Goal: Transaction & Acquisition: Purchase product/service

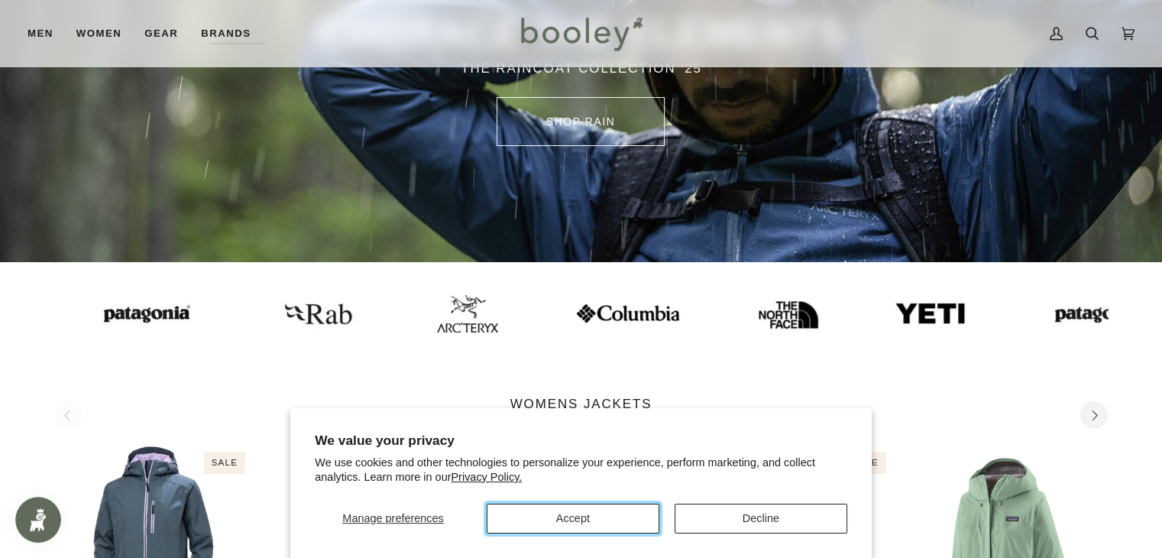
click at [581, 517] on button "Accept" at bounding box center [573, 519] width 173 height 30
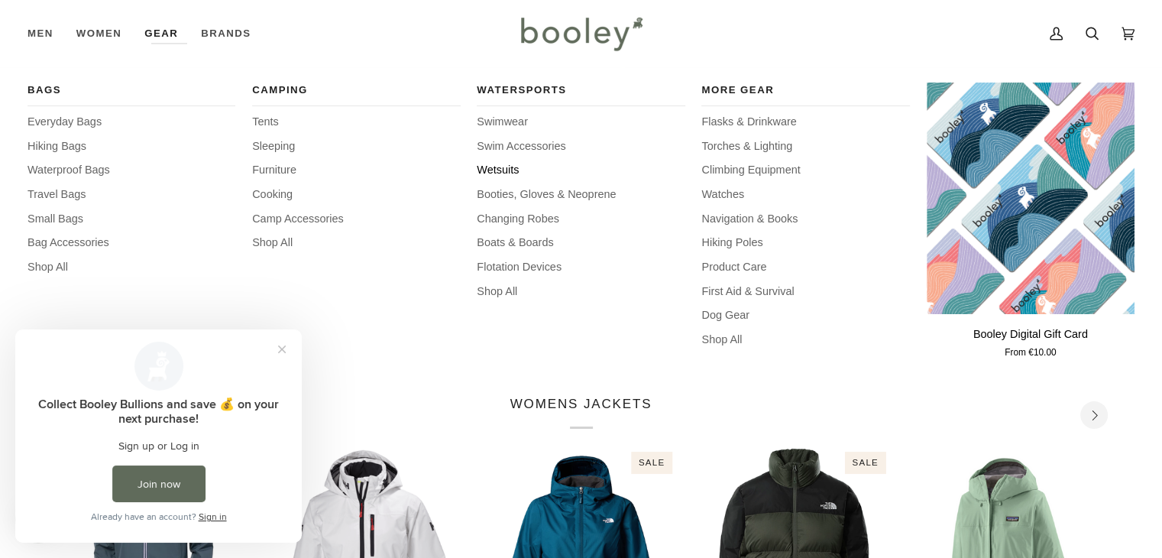
click at [490, 163] on span "Wetsuits" at bounding box center [581, 170] width 208 height 17
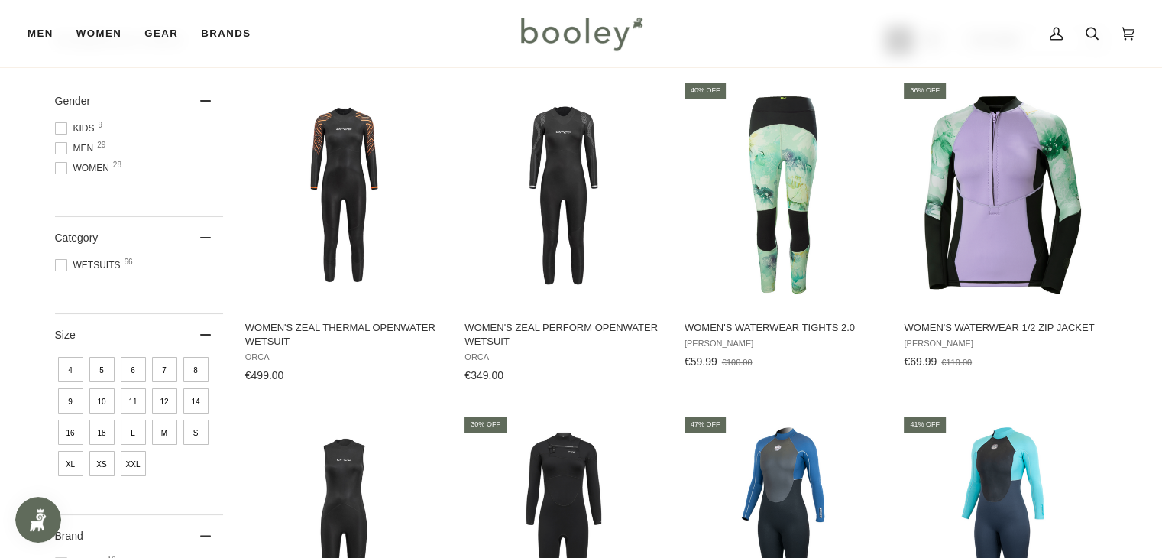
scroll to position [232, 0]
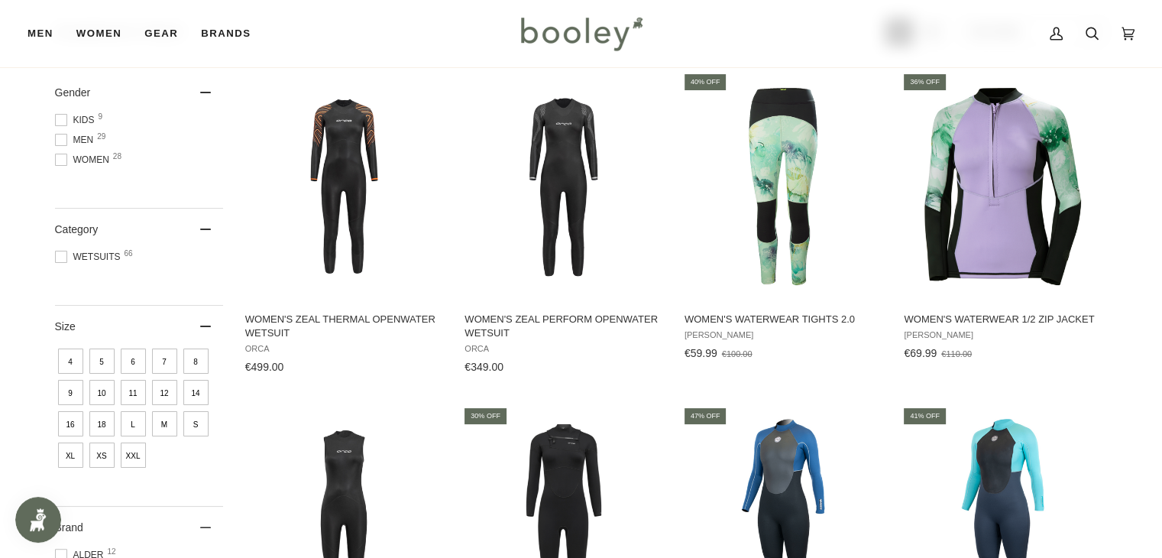
click at [108, 426] on span "18" at bounding box center [101, 423] width 25 height 25
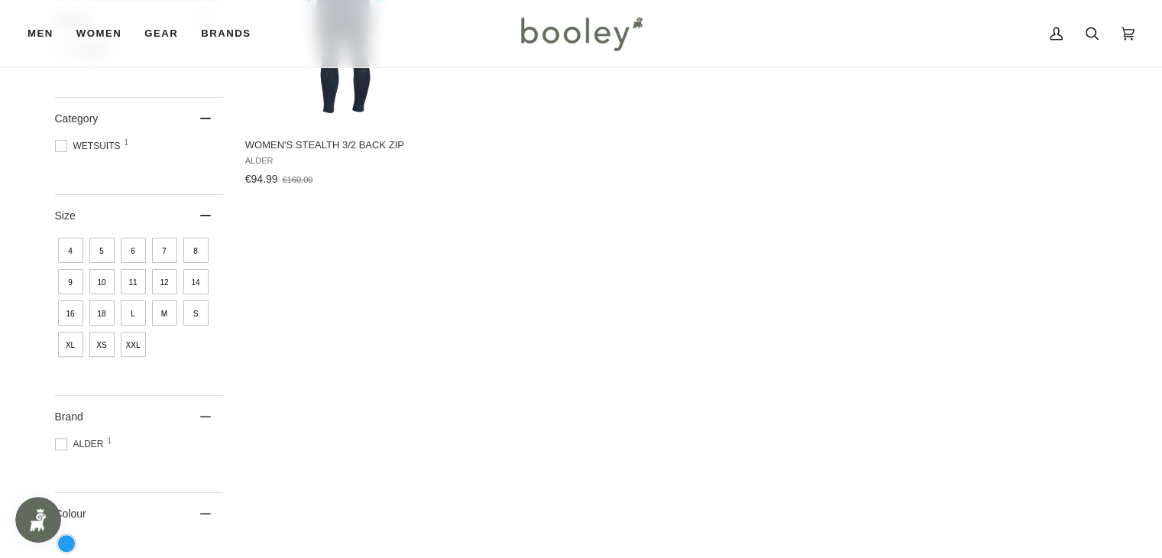
scroll to position [442, 0]
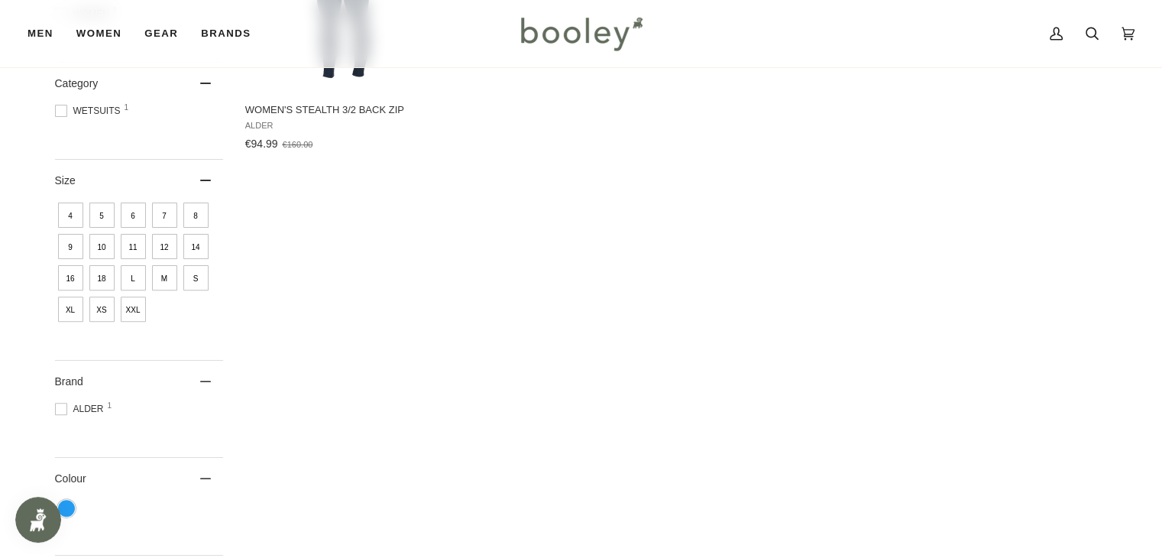
click at [115, 275] on ul "4 5 6 7 8 9 10 11 12 14 16 18 L M S XL XS XXL" at bounding box center [139, 261] width 168 height 125
click at [131, 286] on span "L" at bounding box center [133, 277] width 25 height 25
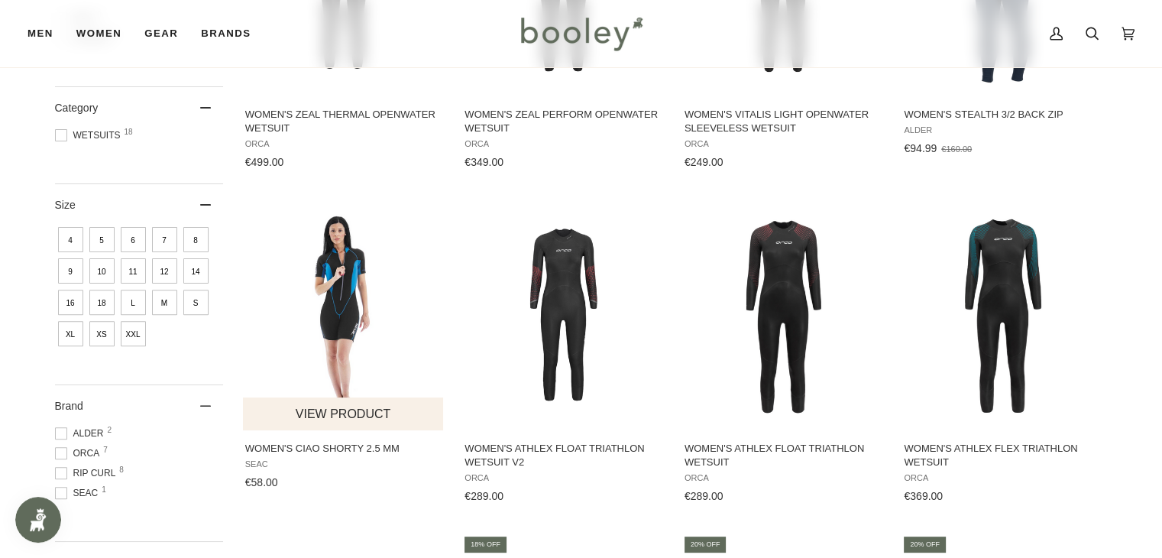
scroll to position [462, 0]
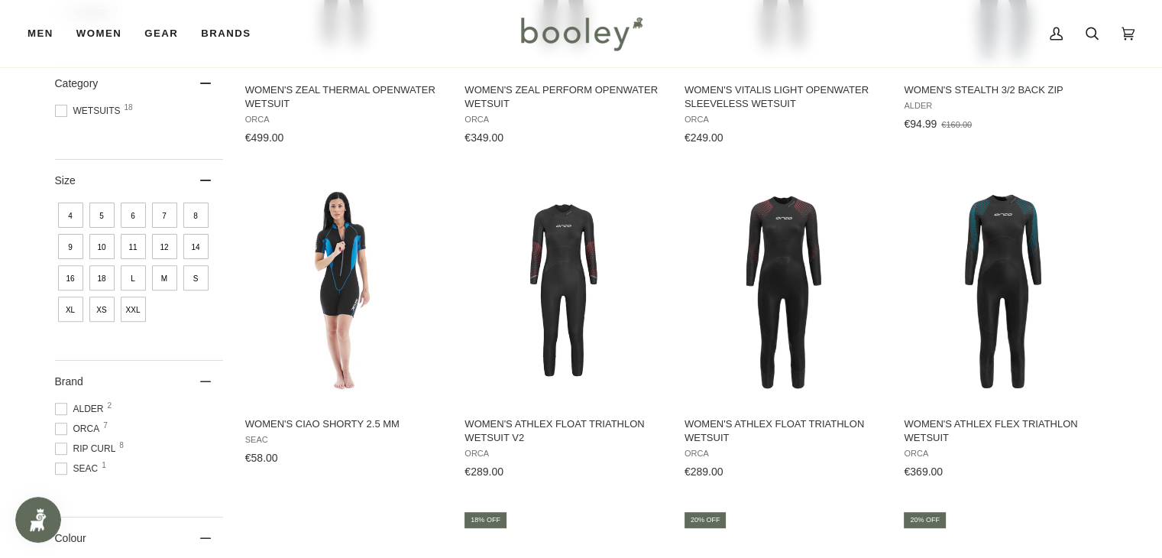
click at [67, 302] on span "XL" at bounding box center [70, 309] width 25 height 25
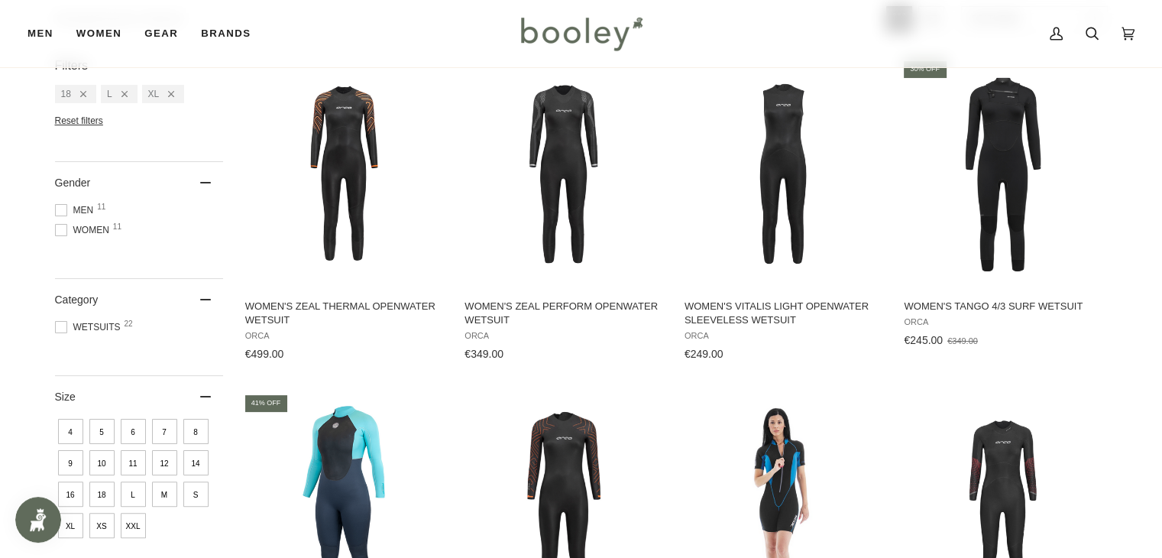
scroll to position [206, 0]
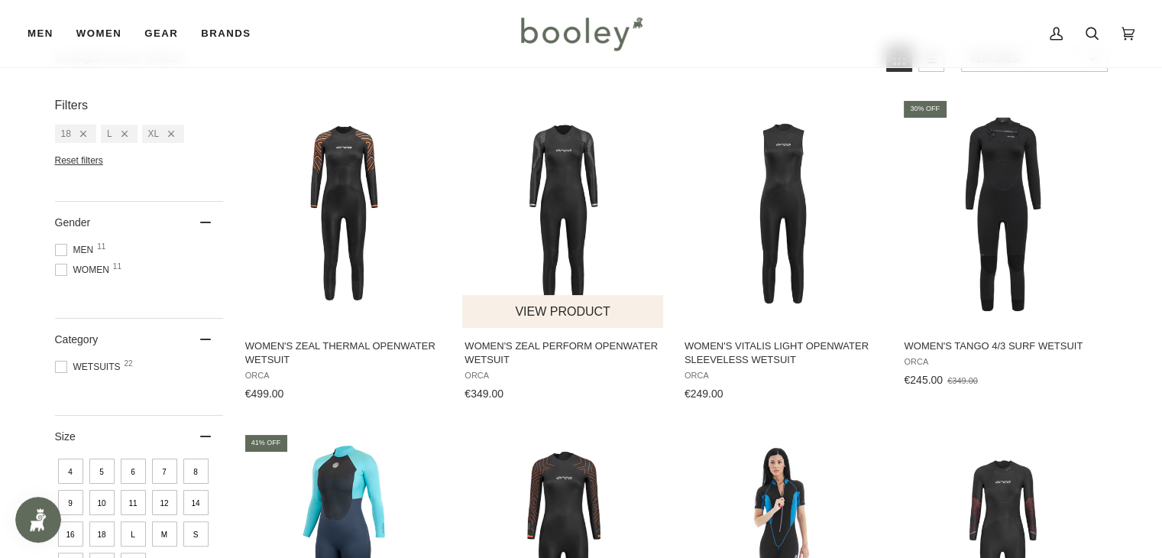
click at [488, 349] on span "Women's Zeal Perform Openwater Wetsuit" at bounding box center [564, 353] width 198 height 28
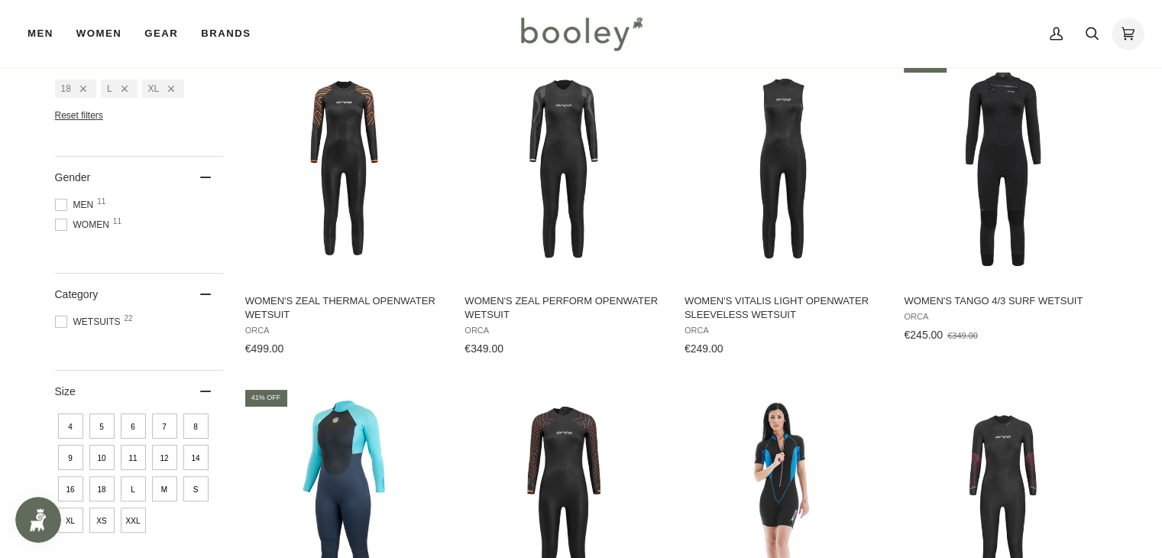
scroll to position [143, 0]
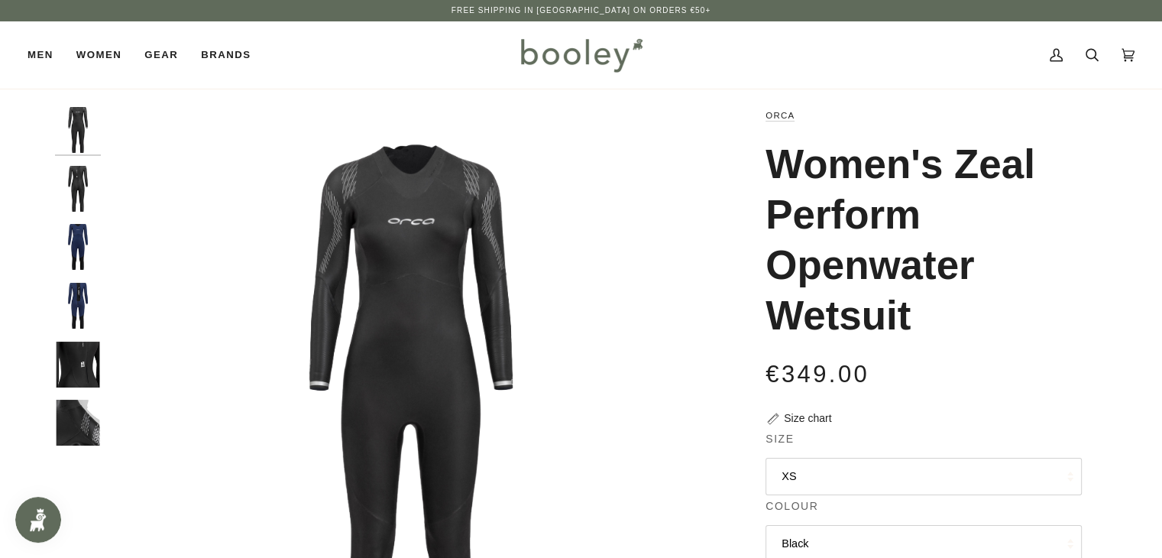
drag, startPoint x: 1171, startPoint y: 76, endPoint x: 1173, endPoint y: 63, distance: 12.3
